Goal: Task Accomplishment & Management: Manage account settings

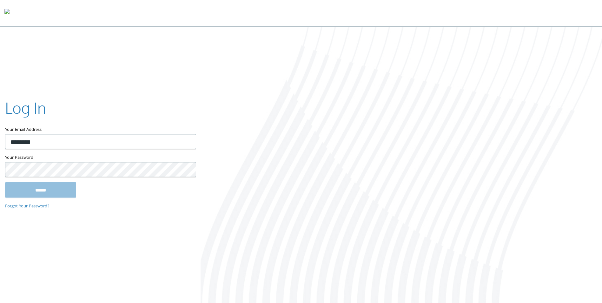
type input "**********"
click at [5, 182] on input "******" at bounding box center [40, 189] width 71 height 15
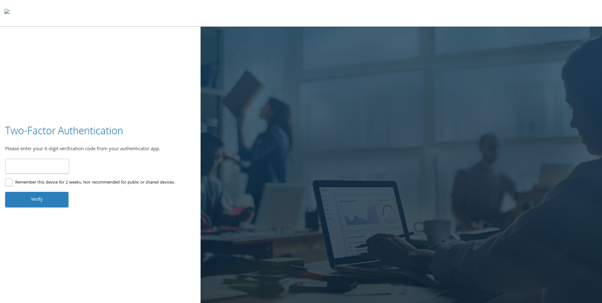
click at [44, 167] on input "number" at bounding box center [37, 166] width 64 height 15
type input "******"
